Goal: Task Accomplishment & Management: Use online tool/utility

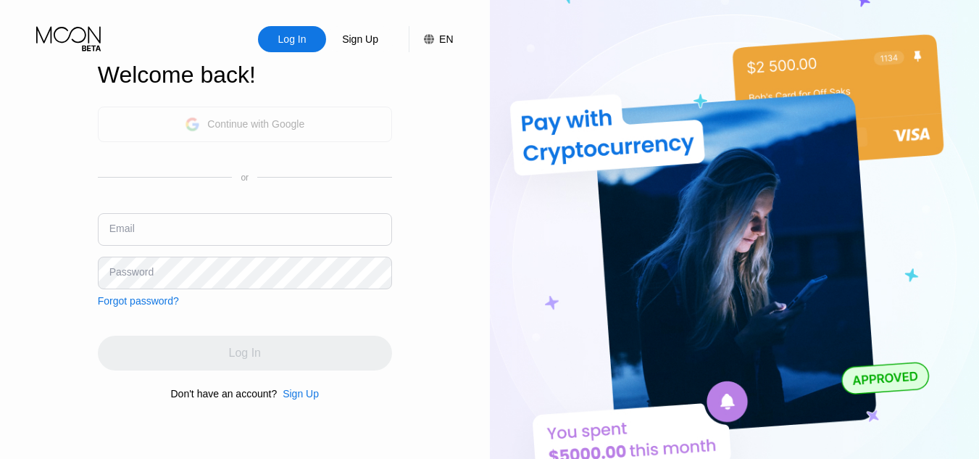
click at [254, 122] on div "Continue with Google" at bounding box center [255, 124] width 97 height 12
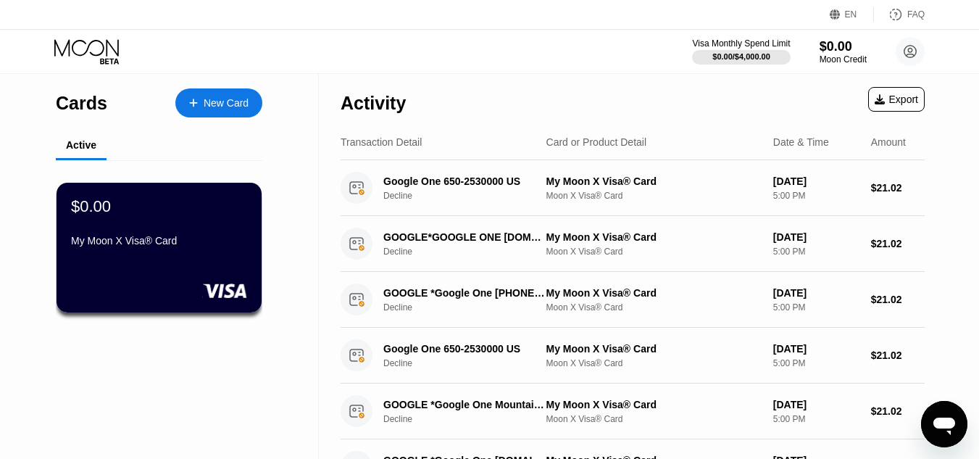
click at [886, 103] on div "Export" at bounding box center [895, 99] width 43 height 12
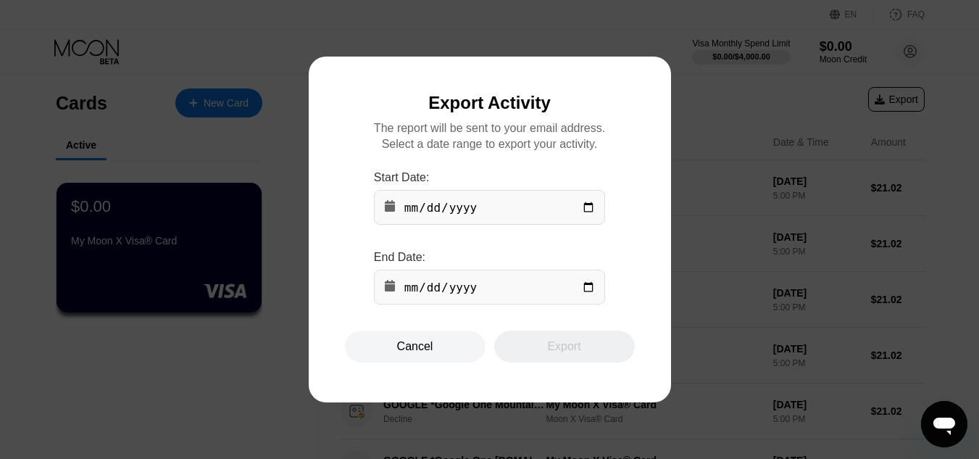
click at [584, 205] on input "date" at bounding box center [489, 207] width 231 height 35
type input "2023-02-07"
click at [592, 303] on input "date" at bounding box center [489, 286] width 231 height 35
click at [590, 290] on input "date" at bounding box center [489, 286] width 231 height 35
type input "2025-08-22"
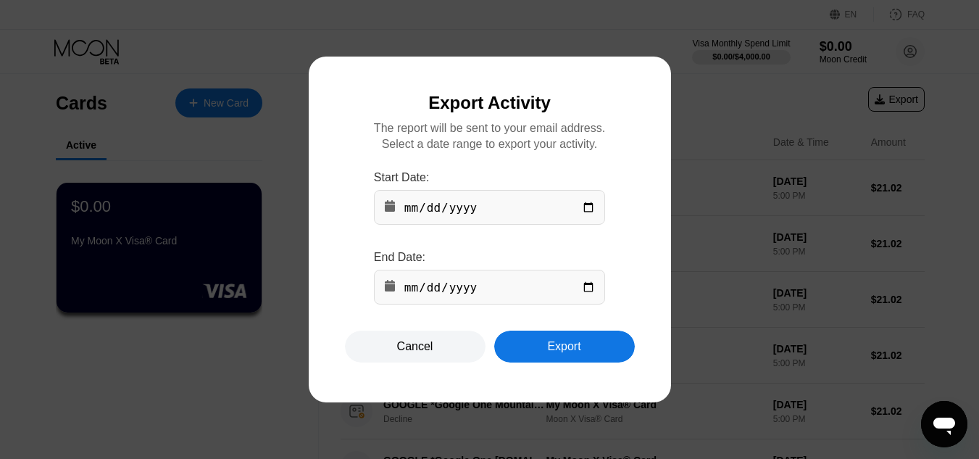
click at [556, 352] on div "Export" at bounding box center [563, 346] width 33 height 14
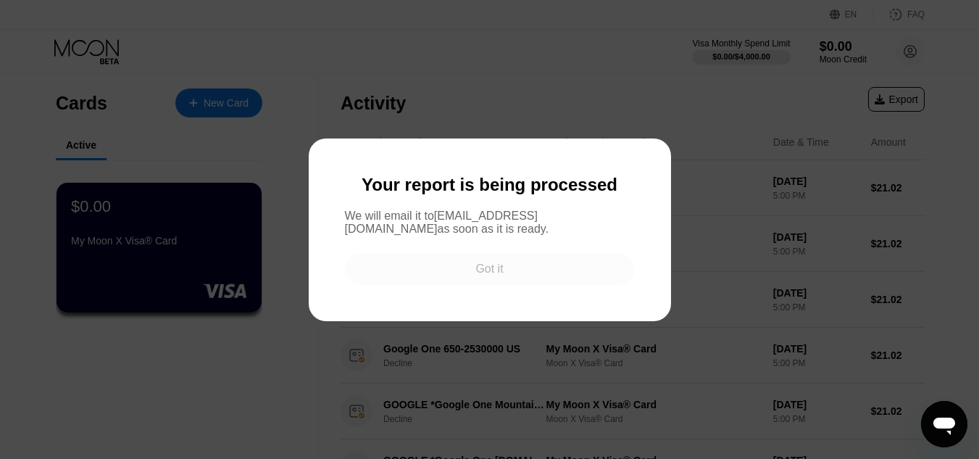
click at [495, 282] on div "Got it" at bounding box center [490, 269] width 290 height 32
